Goal: Book appointment/travel/reservation

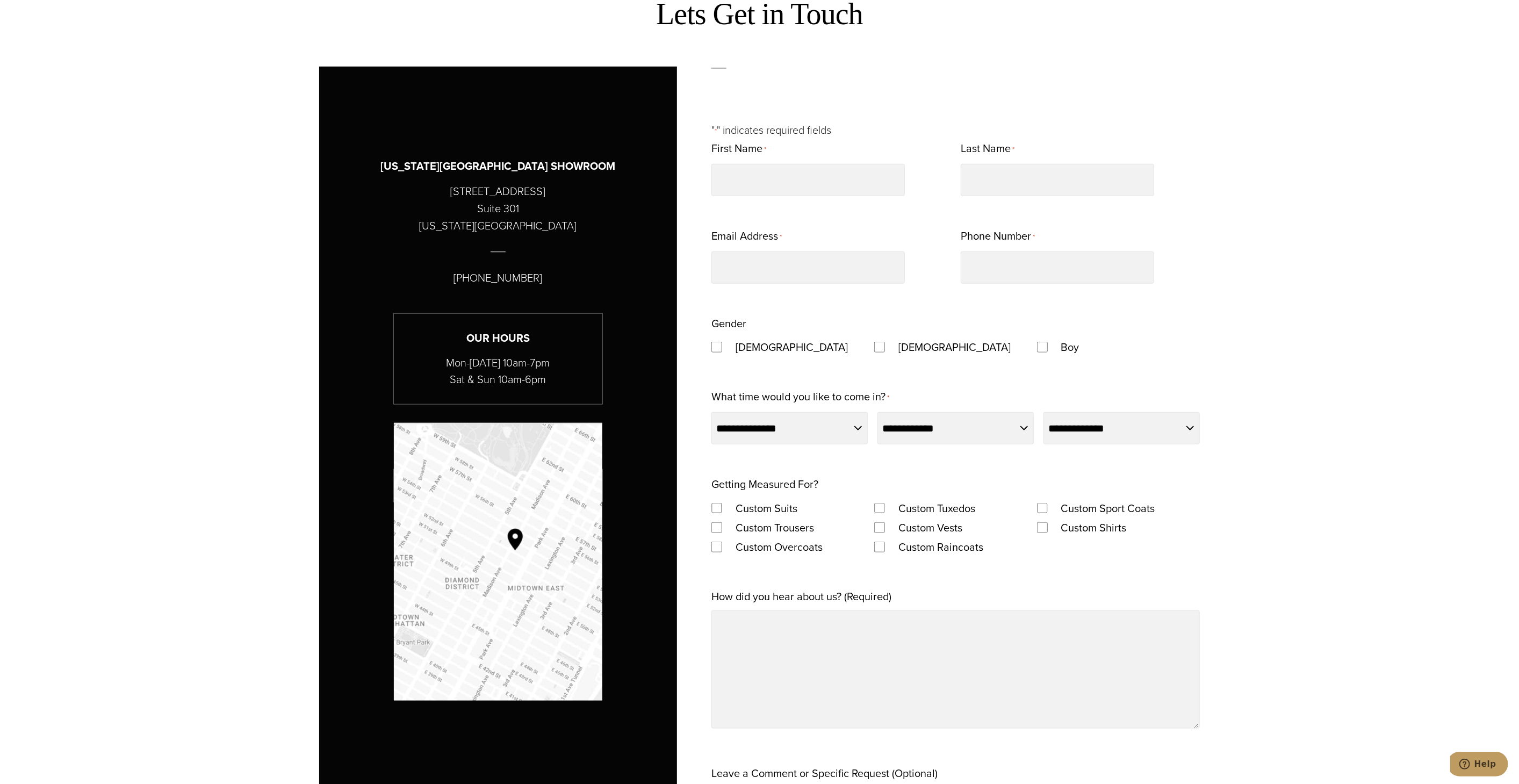
scroll to position [835, 0]
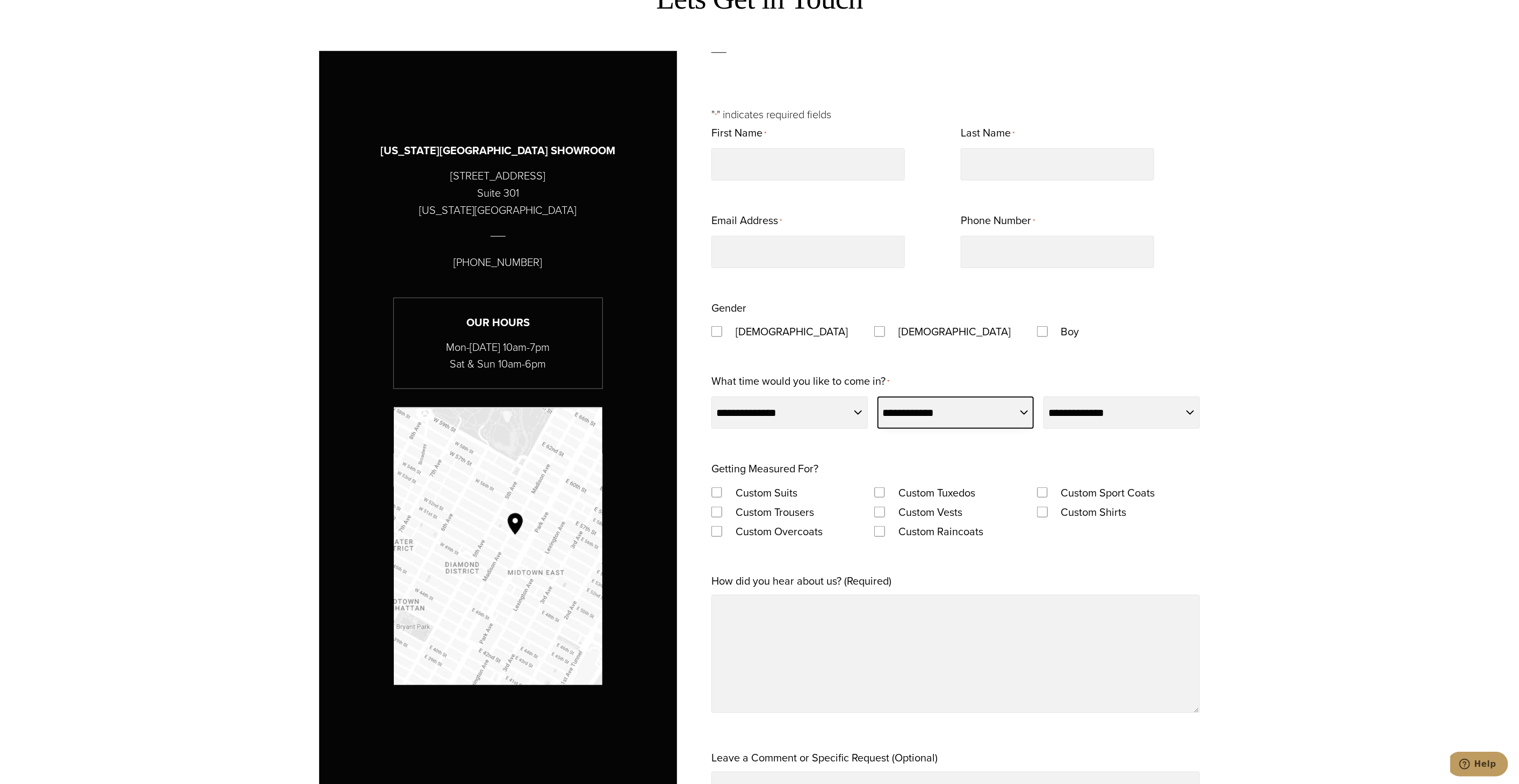
click at [965, 417] on select "**********" at bounding box center [956, 412] width 157 height 32
click at [1340, 303] on section "**********" at bounding box center [760, 473] width 1519 height 1049
